Goal: Transaction & Acquisition: Subscribe to service/newsletter

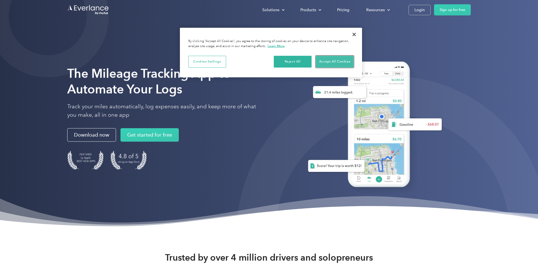
click at [321, 61] on button "Accept All Cookies" at bounding box center [335, 62] width 38 height 12
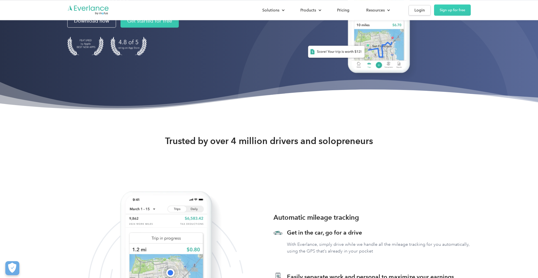
scroll to position [52, 0]
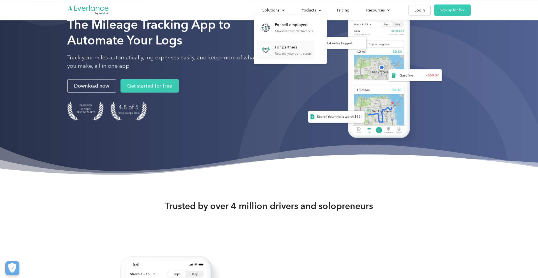
click at [287, 47] on div "For partners" at bounding box center [293, 48] width 37 height 6
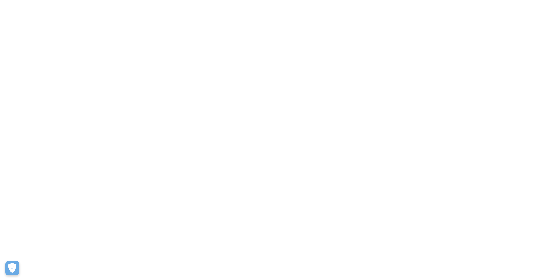
scroll to position [52, 0]
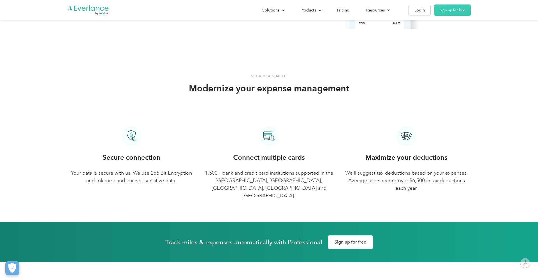
scroll to position [668, 0]
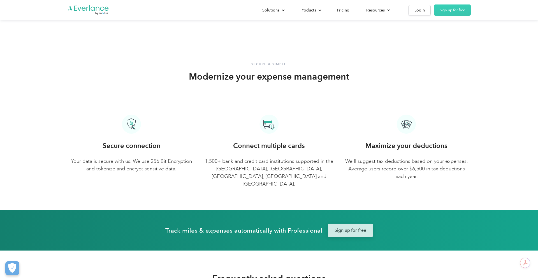
click at [332, 224] on link "Sign up for free" at bounding box center [350, 230] width 45 height 13
